Goal: Transaction & Acquisition: Purchase product/service

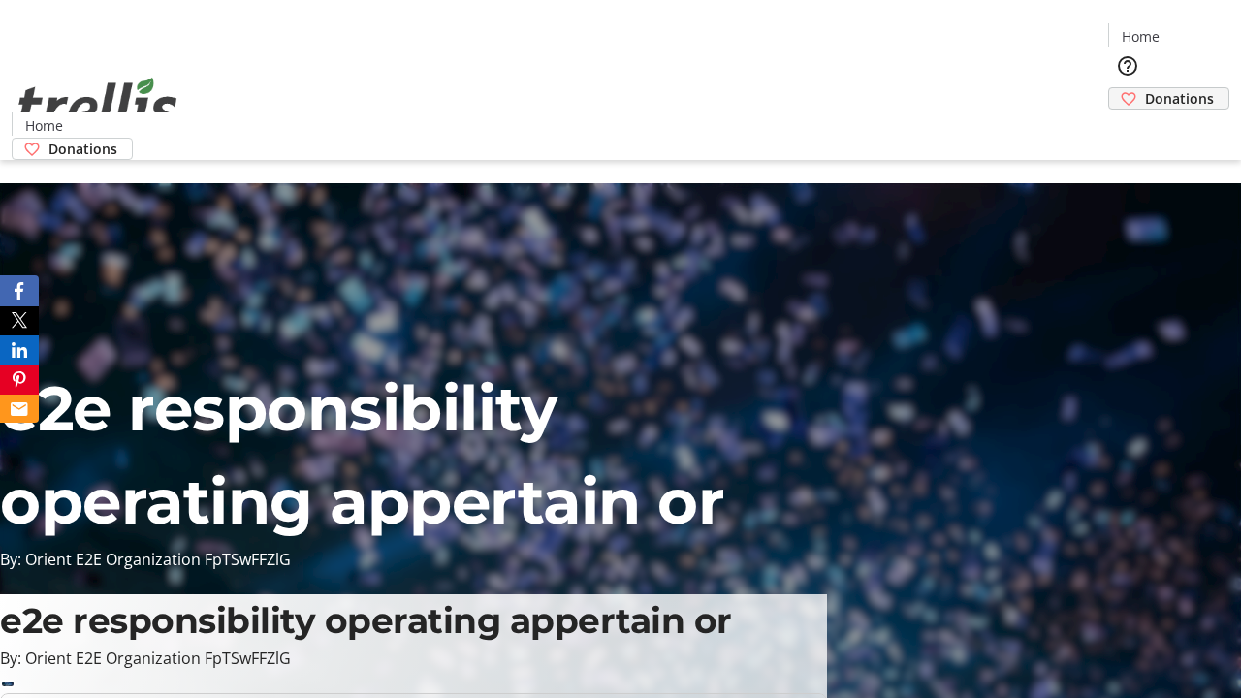
click at [1145, 88] on span "Donations" at bounding box center [1179, 98] width 69 height 20
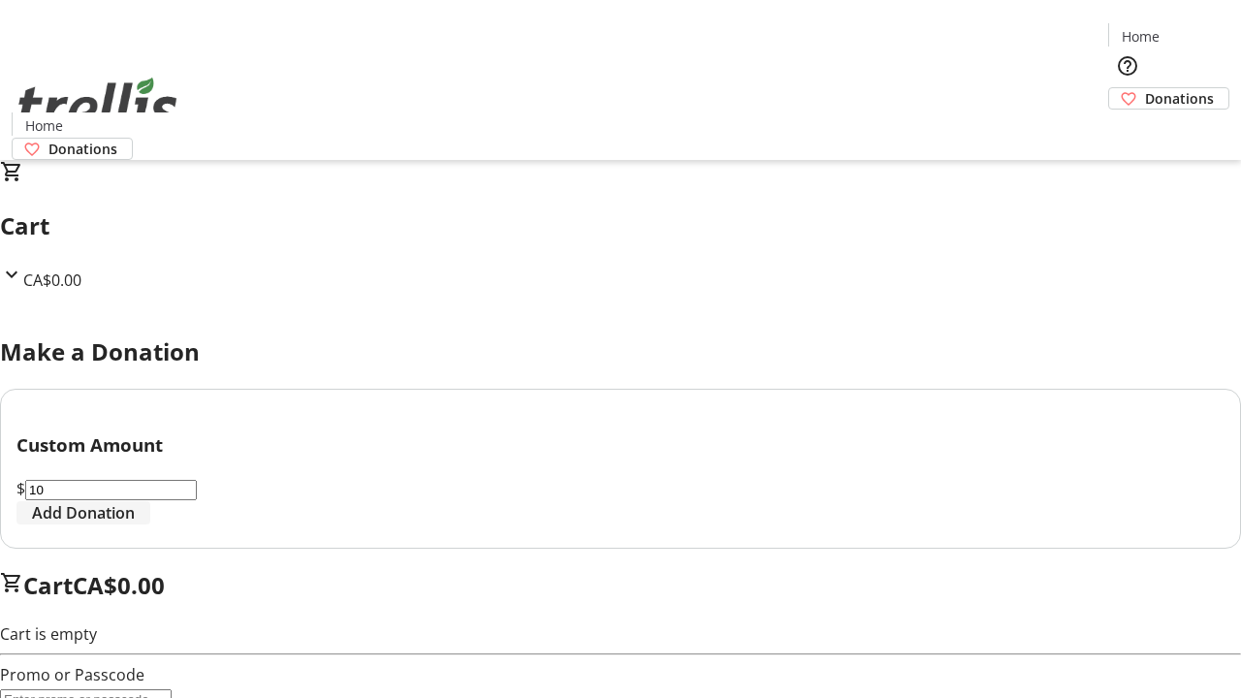
click at [135, 524] on span "Add Donation" at bounding box center [83, 512] width 103 height 23
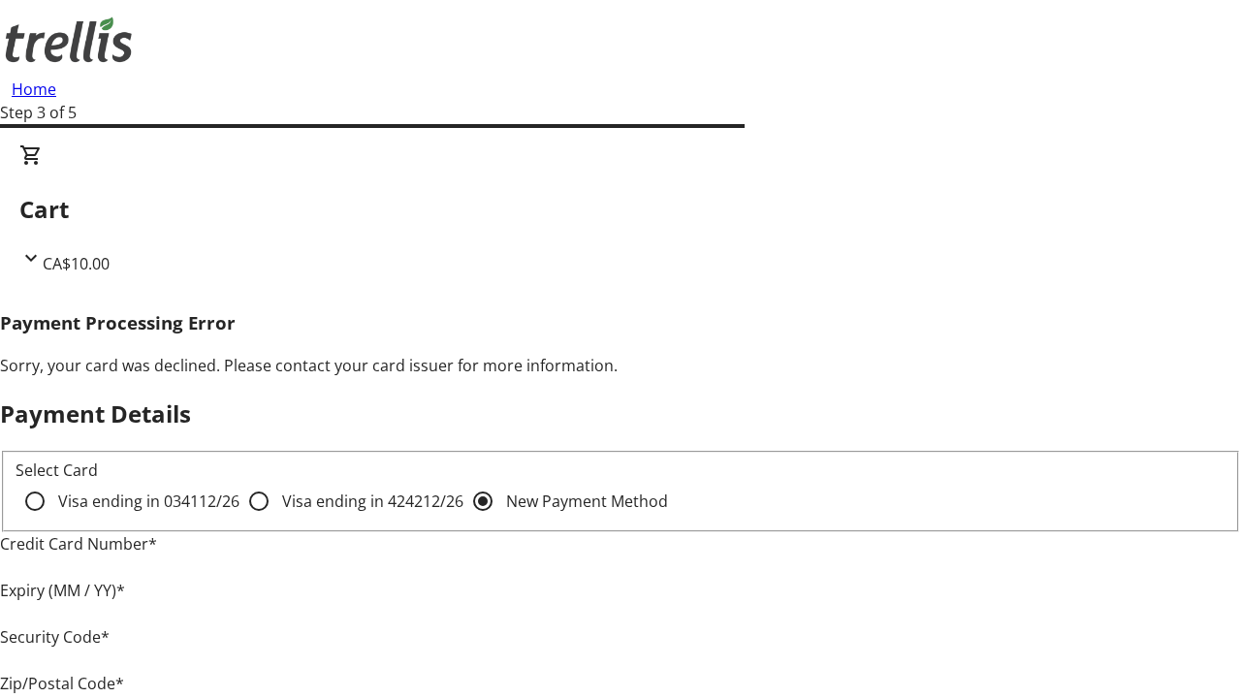
click at [239, 518] on input "Visa ending in 4242 12/26" at bounding box center [258, 501] width 39 height 39
radio input "true"
